Goal: Task Accomplishment & Management: Complete application form

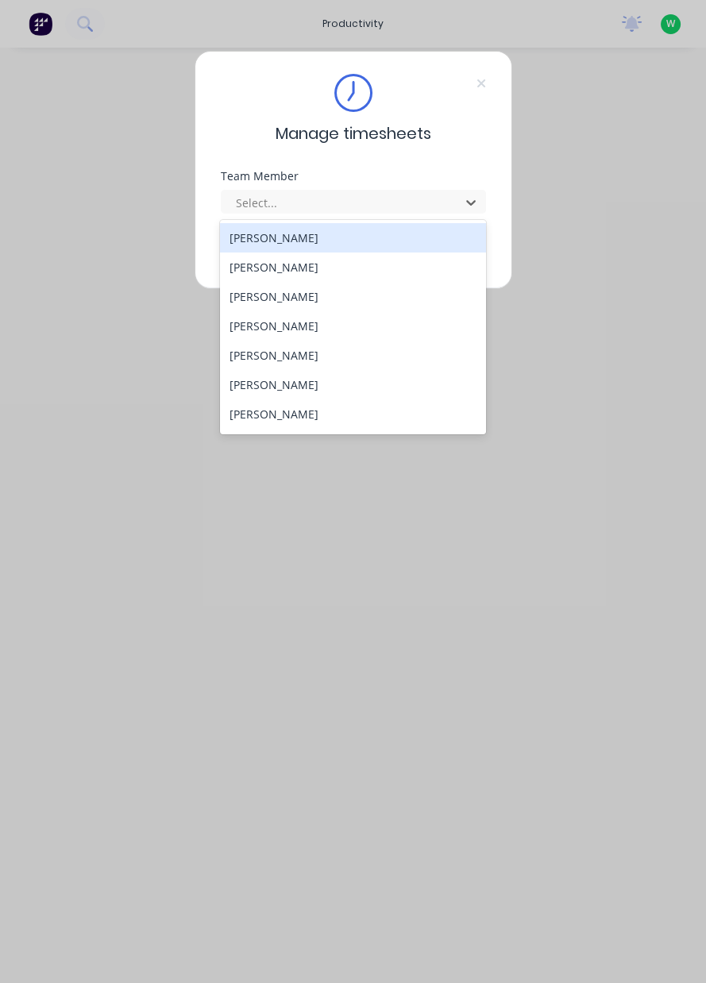
click at [289, 388] on div "[PERSON_NAME]" at bounding box center [353, 384] width 266 height 29
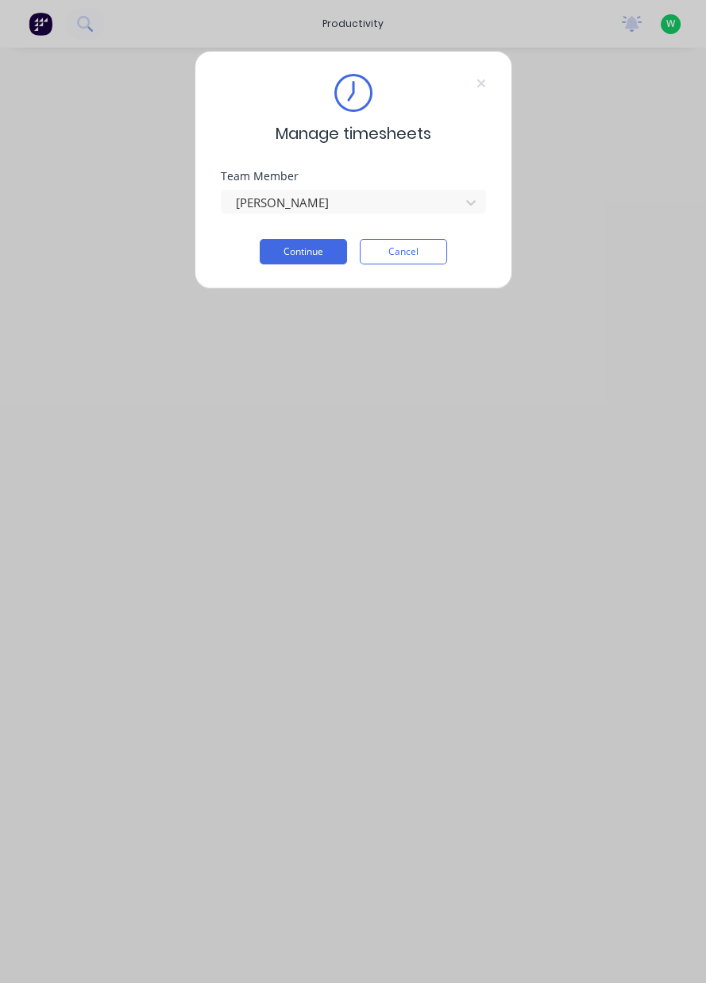
click at [290, 248] on button "Continue" at bounding box center [303, 251] width 87 height 25
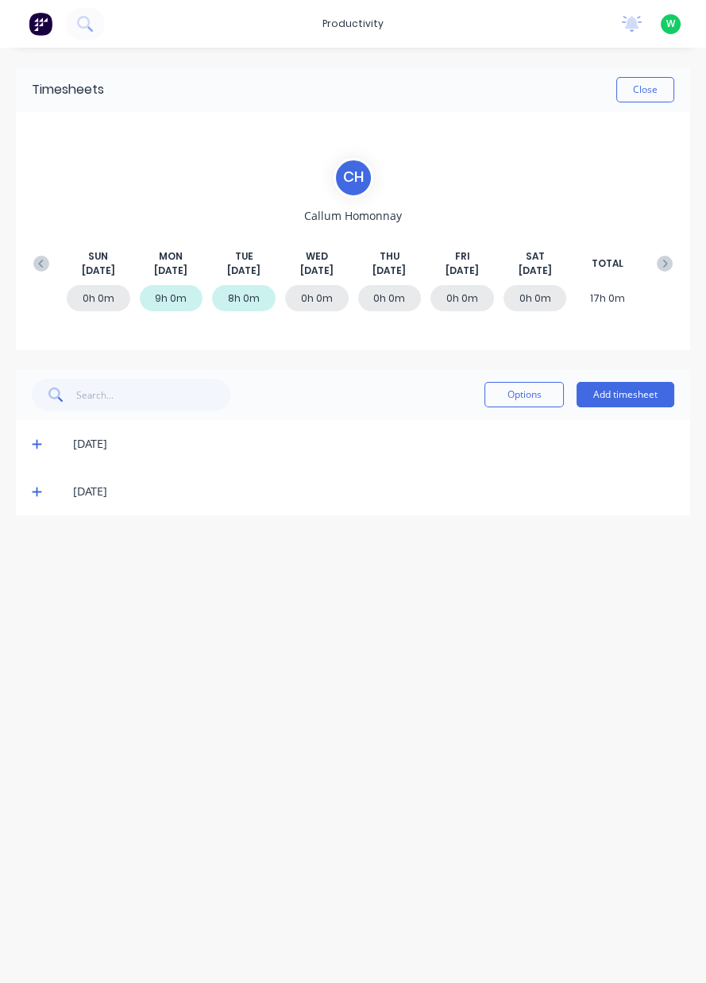
click at [36, 494] on icon at bounding box center [37, 493] width 10 height 10
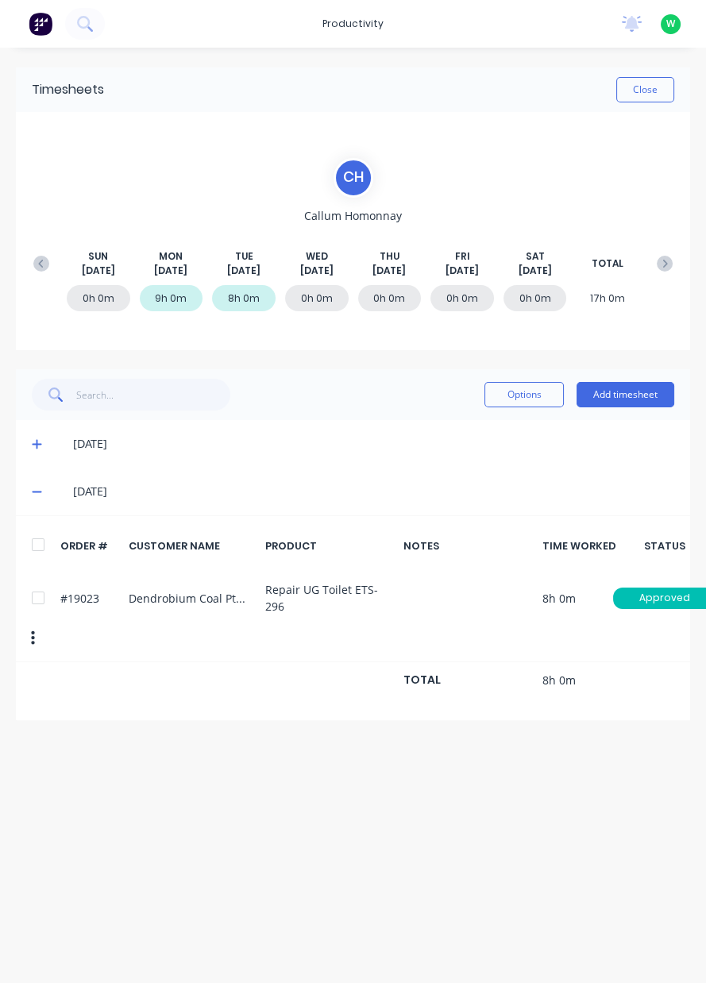
click at [628, 388] on button "Add timesheet" at bounding box center [626, 394] width 98 height 25
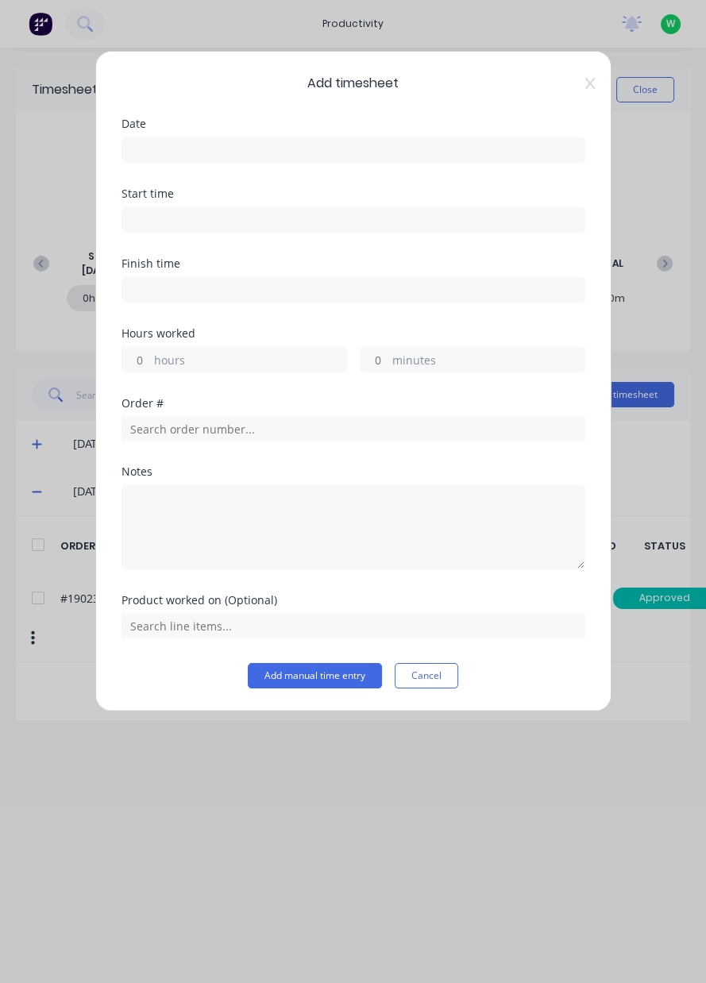
click at [215, 153] on input at bounding box center [353, 150] width 462 height 24
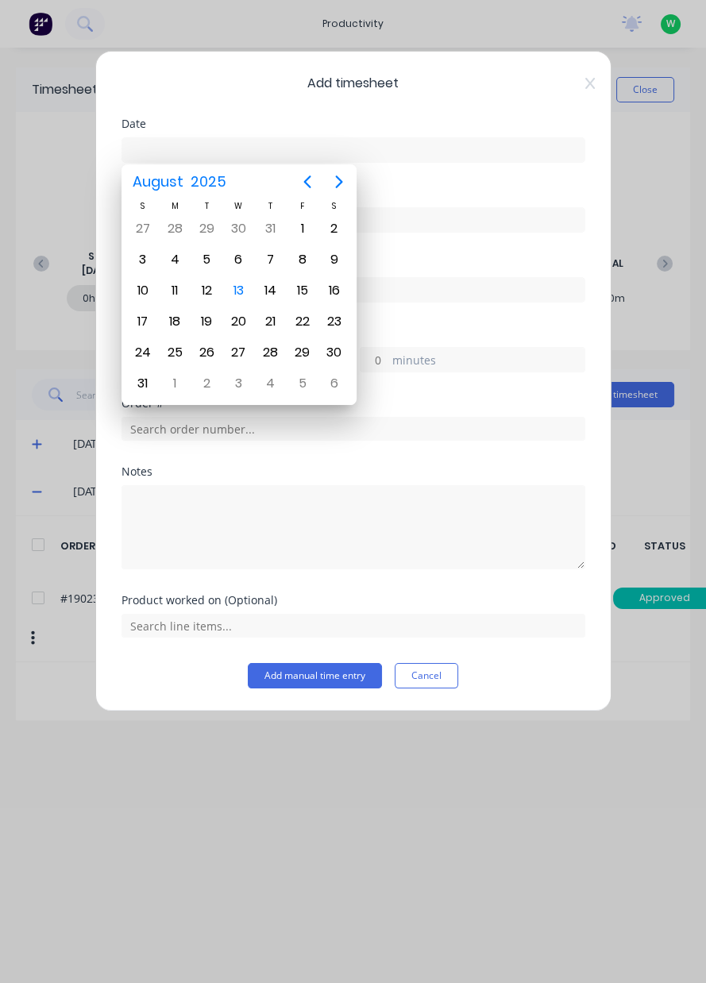
click at [236, 294] on div "13" at bounding box center [238, 291] width 24 height 24
type input "[DATE]"
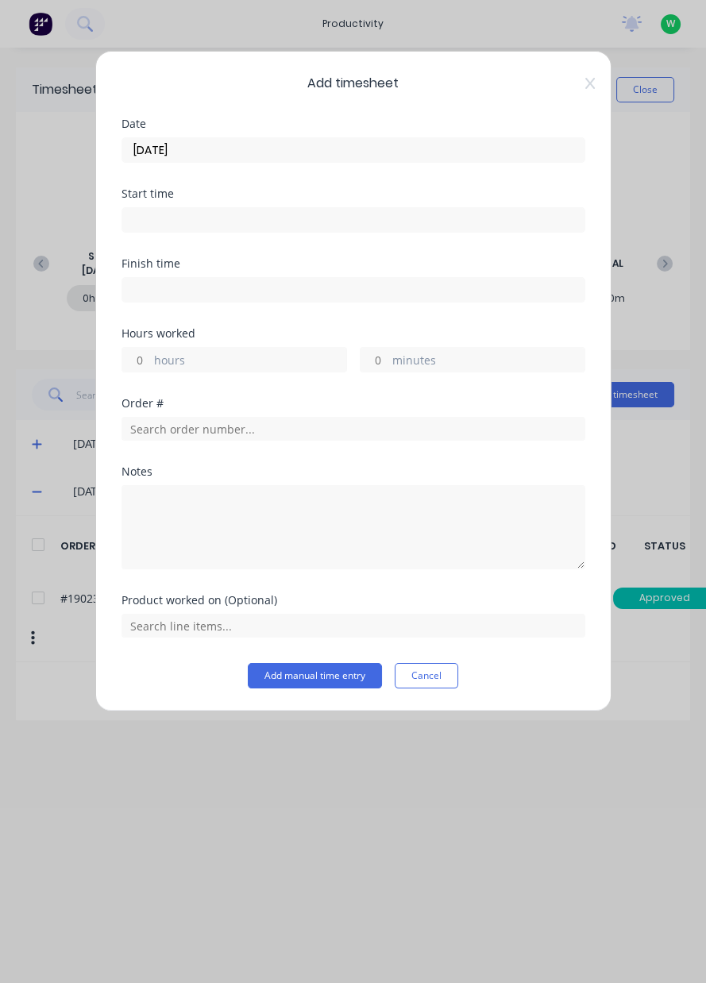
click at [212, 363] on label "hours" at bounding box center [250, 362] width 192 height 20
click at [150, 363] on input "hours" at bounding box center [136, 360] width 28 height 24
type input "8"
click at [202, 431] on input "text" at bounding box center [354, 429] width 464 height 24
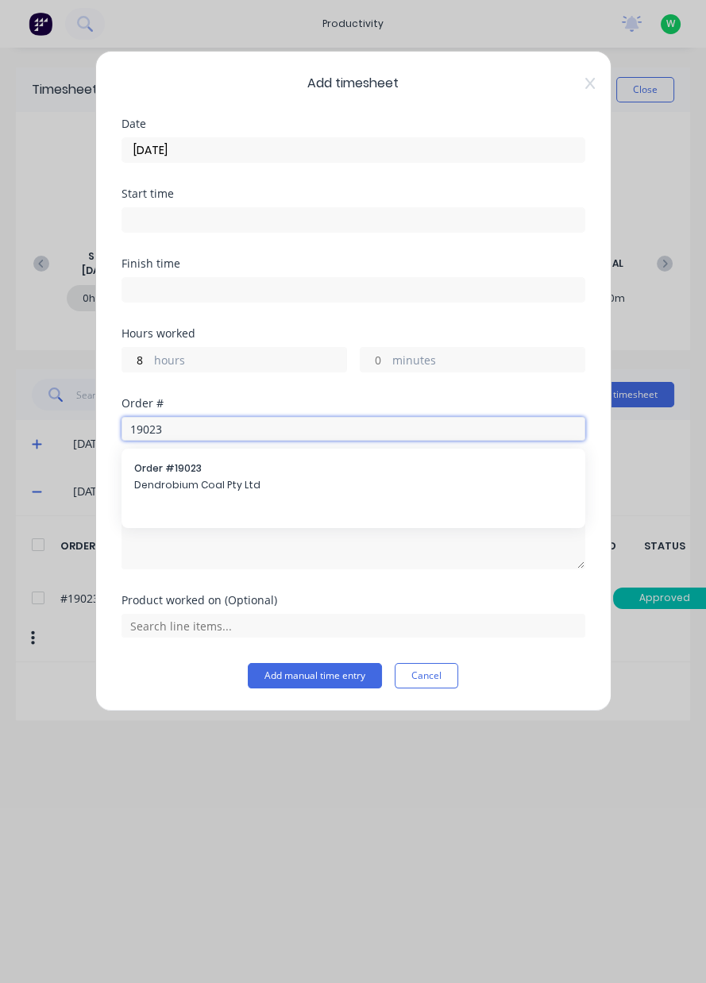
type input "19023"
click at [219, 483] on span "Dendrobium Coal Pty Ltd" at bounding box center [353, 485] width 438 height 14
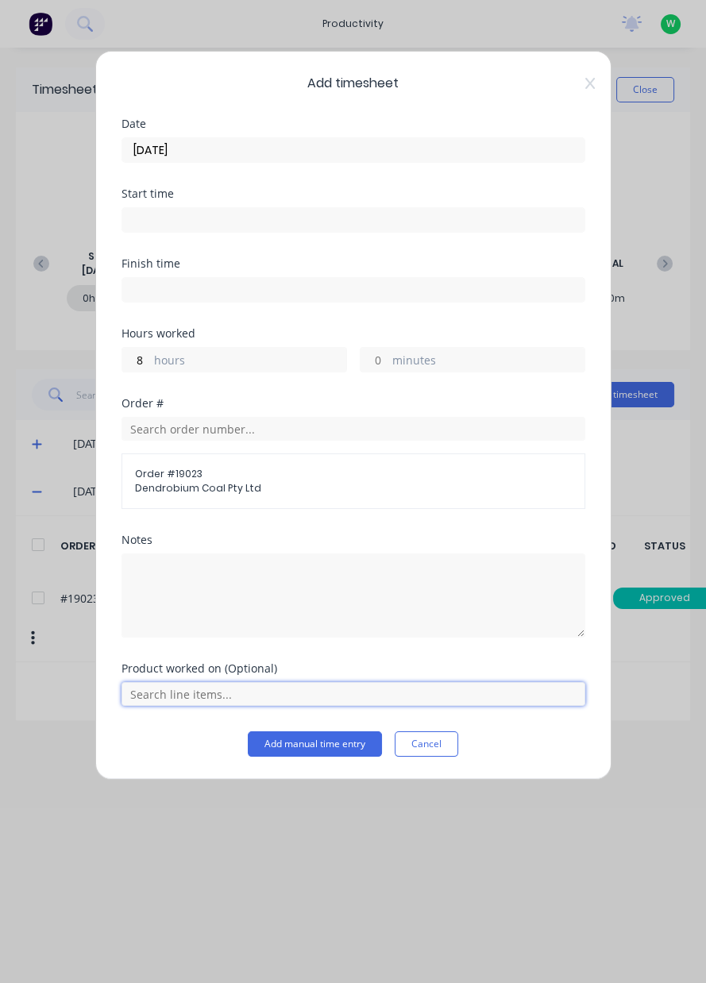
click at [193, 697] on input "text" at bounding box center [354, 694] width 464 height 24
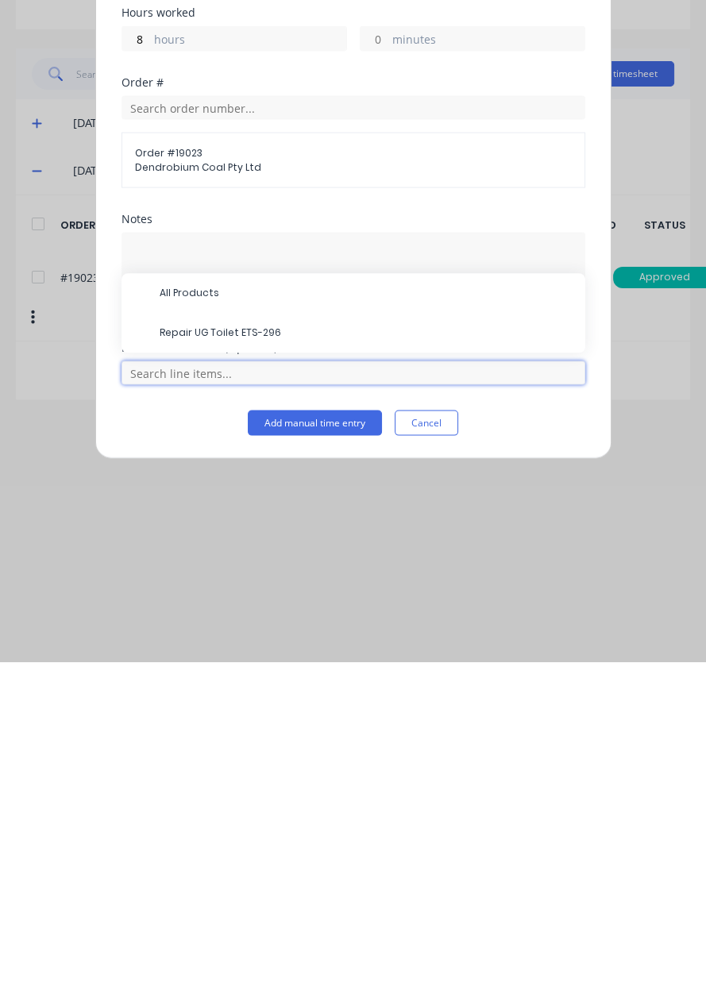
scroll to position [39, 0]
click at [230, 654] on span "Repair UG Toilet ETS-296" at bounding box center [366, 654] width 413 height 14
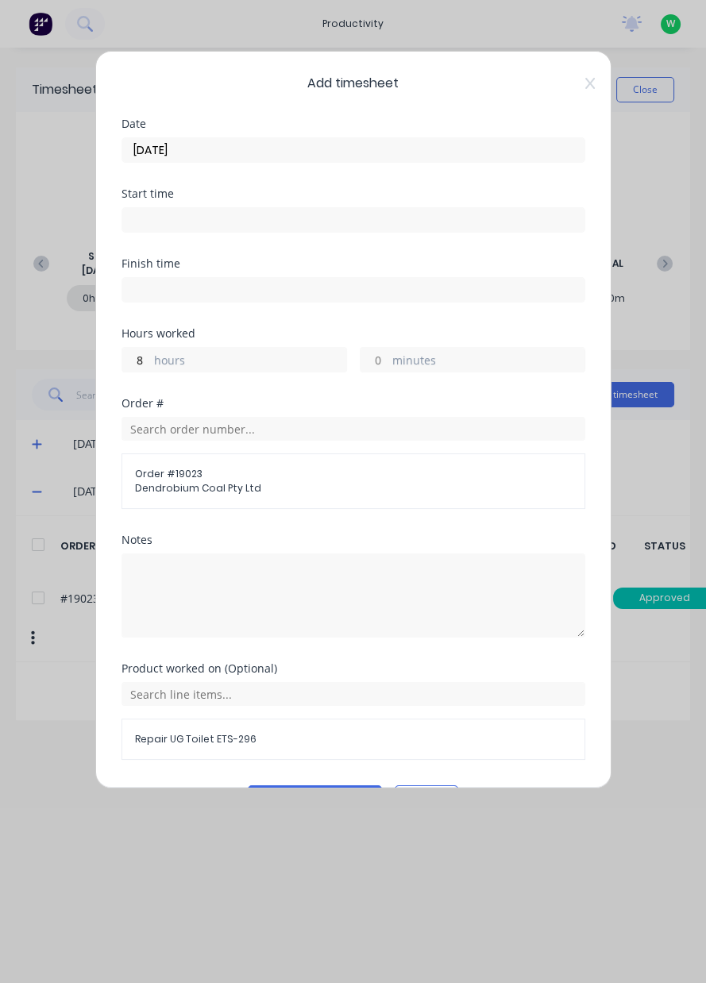
scroll to position [42, 0]
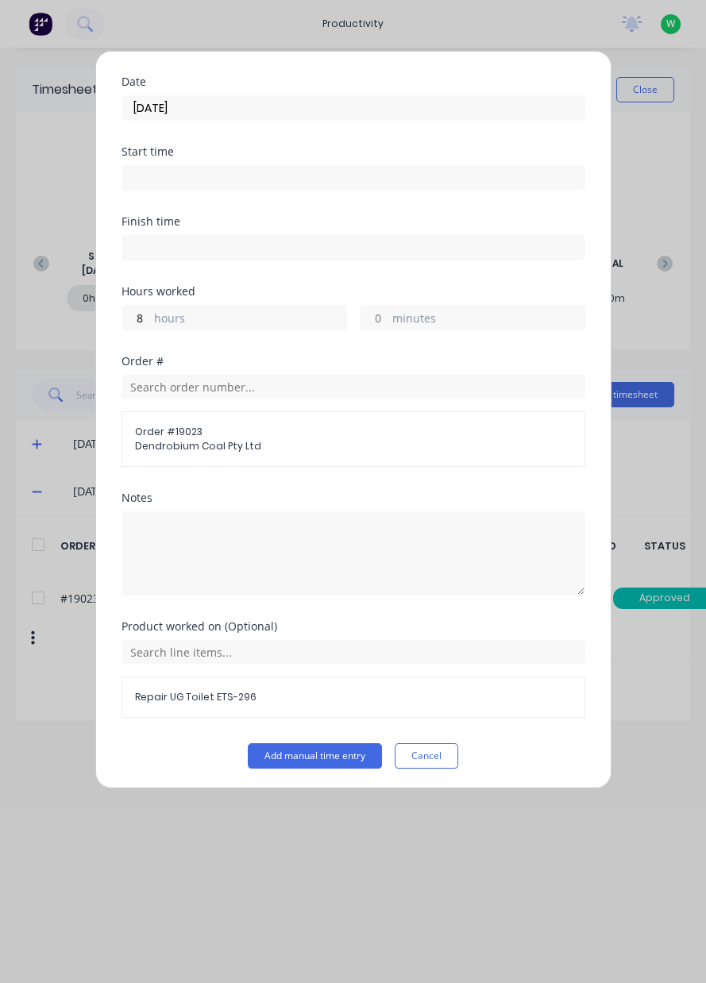
click at [311, 751] on button "Add manual time entry" at bounding box center [315, 756] width 134 height 25
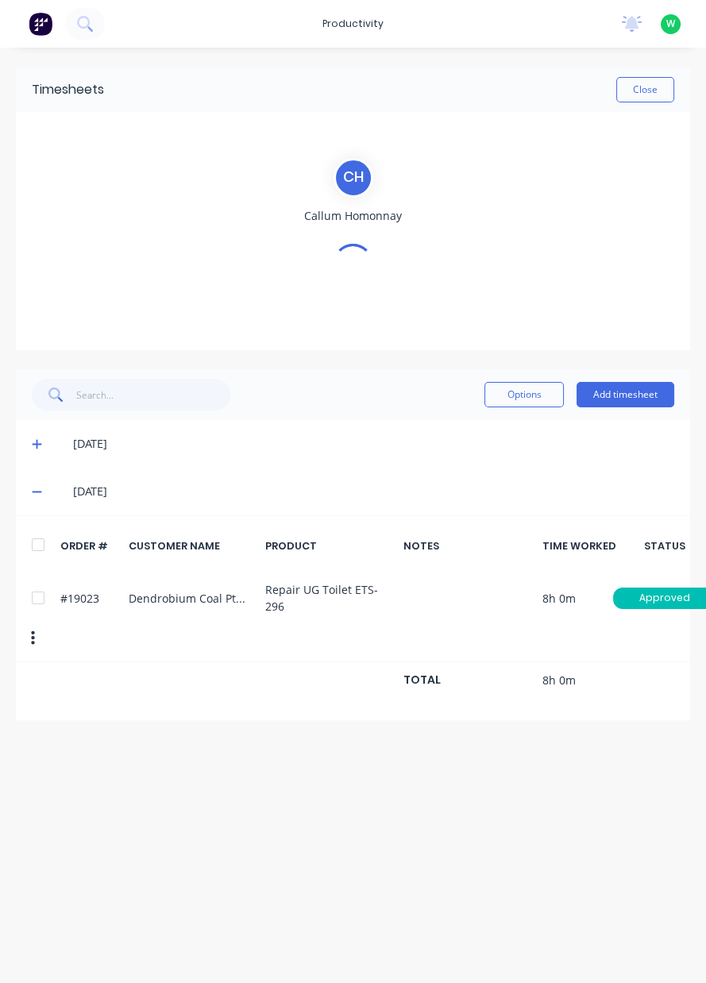
scroll to position [0, 0]
